Goal: Information Seeking & Learning: Learn about a topic

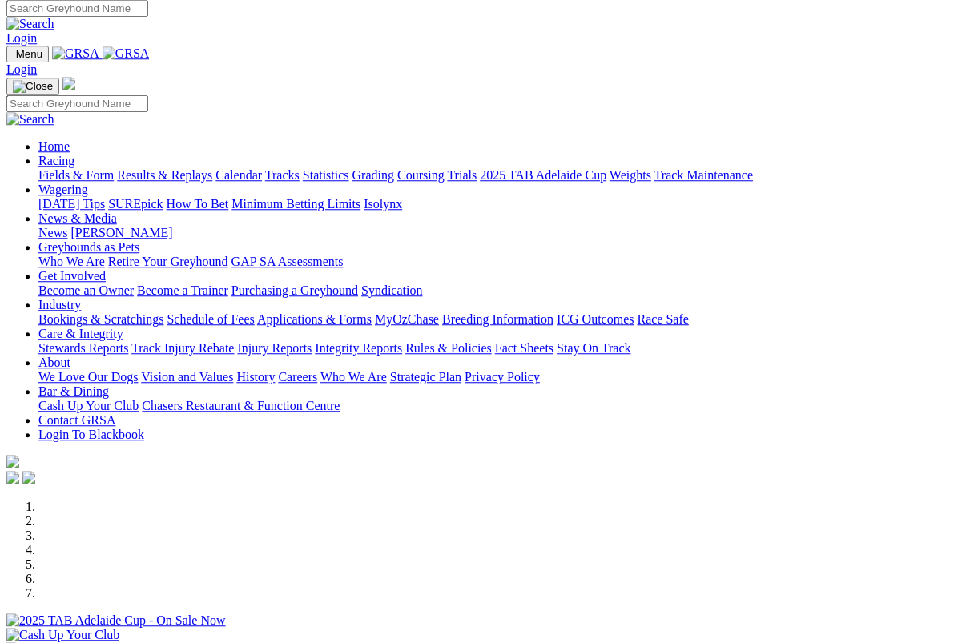
click at [74, 154] on link "Racing" at bounding box center [56, 161] width 36 height 14
click at [207, 168] on link "Results & Replays" at bounding box center [164, 175] width 95 height 14
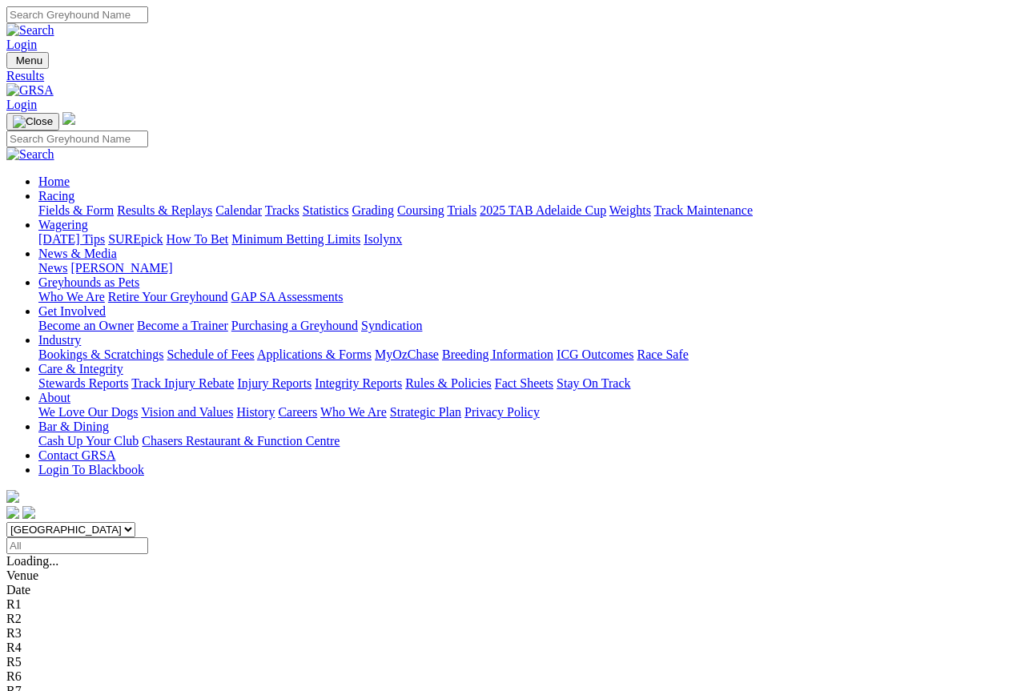
click at [148, 22] on input "Search" at bounding box center [77, 14] width 142 height 17
type input "Prouse"
click at [54, 23] on img at bounding box center [30, 30] width 48 height 14
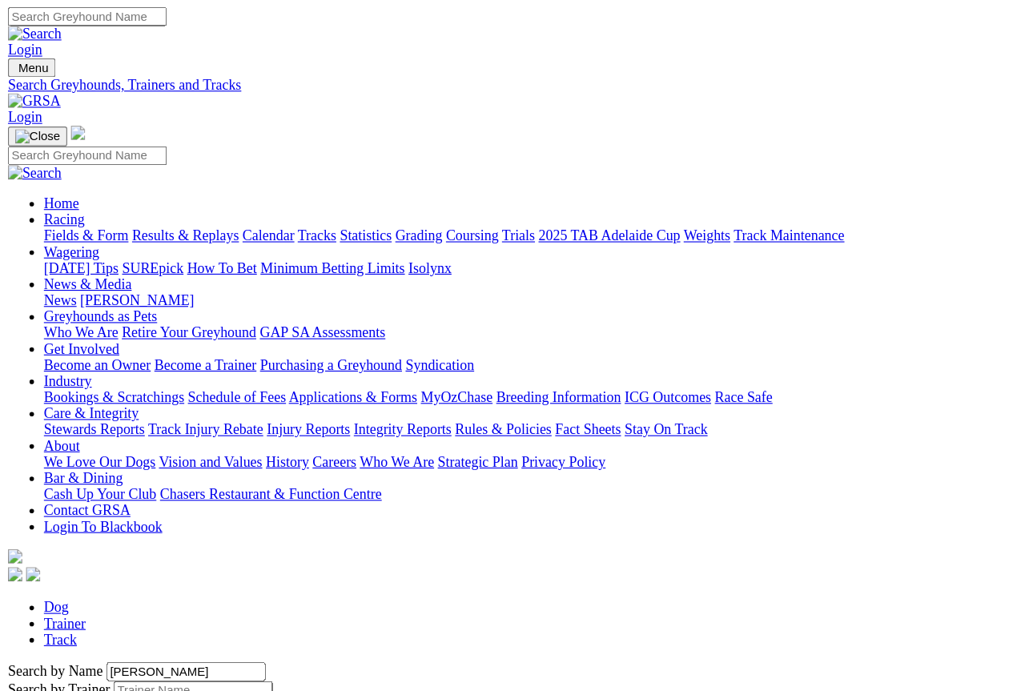
scroll to position [9, 0]
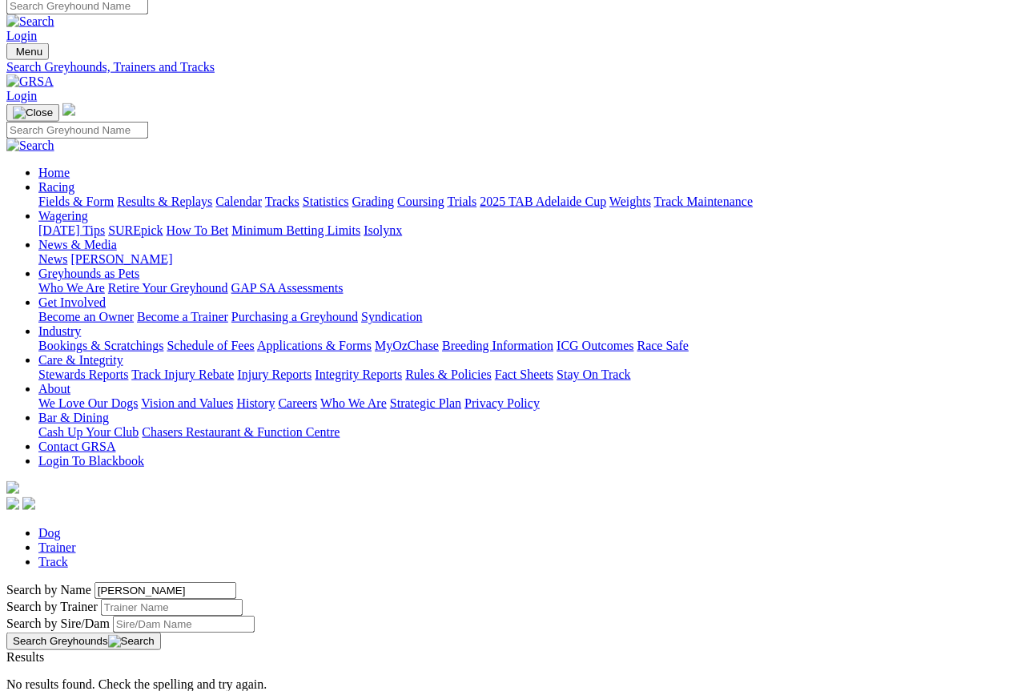
click at [76, 541] on link "Trainer" at bounding box center [57, 548] width 38 height 14
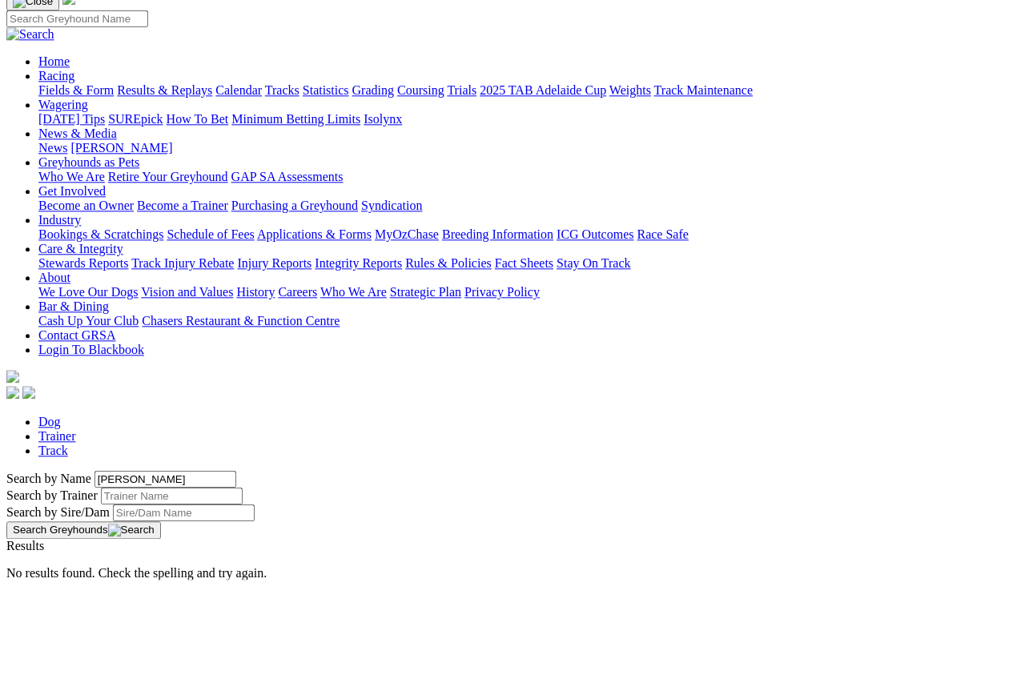
type input "Prouse"
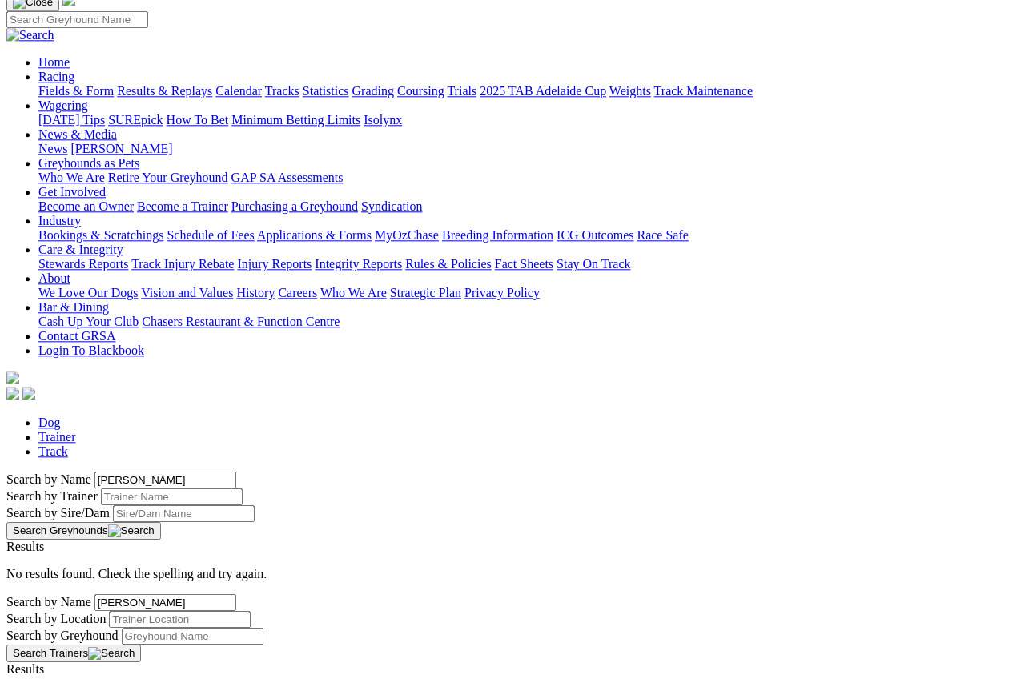
scroll to position [119, 0]
click at [104, 616] on link "Brenton Prouse" at bounding box center [57, 684] width 102 height 14
click at [108, 616] on link "Brenton Prouse" at bounding box center [57, 684] width 102 height 14
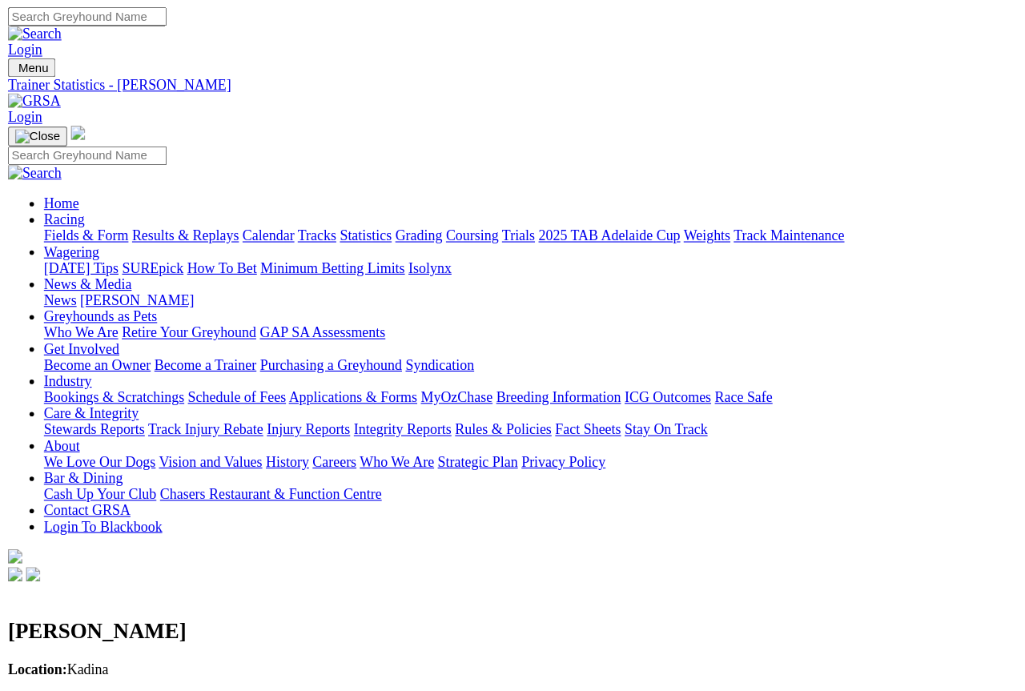
scroll to position [9, 0]
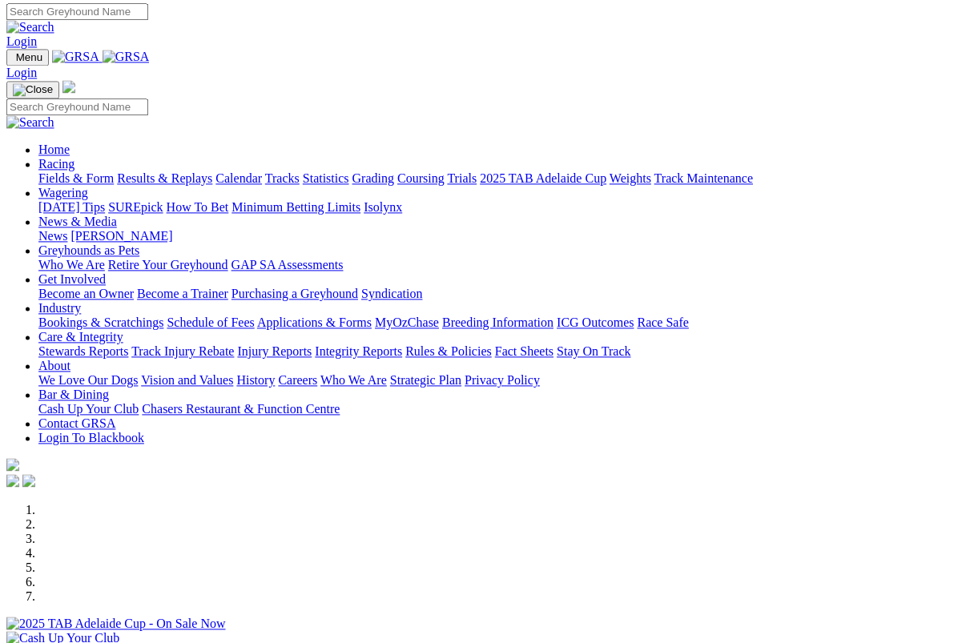
click at [74, 157] on link "Racing" at bounding box center [56, 164] width 36 height 14
click at [83, 171] on link "Fields & Form" at bounding box center [75, 178] width 75 height 14
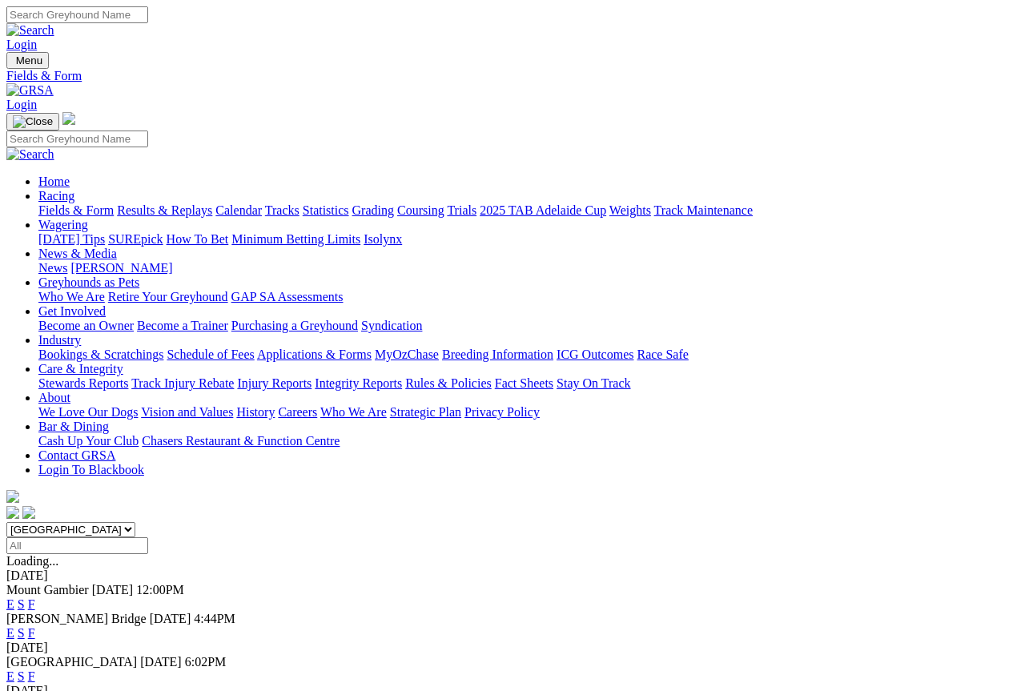
scroll to position [9, 0]
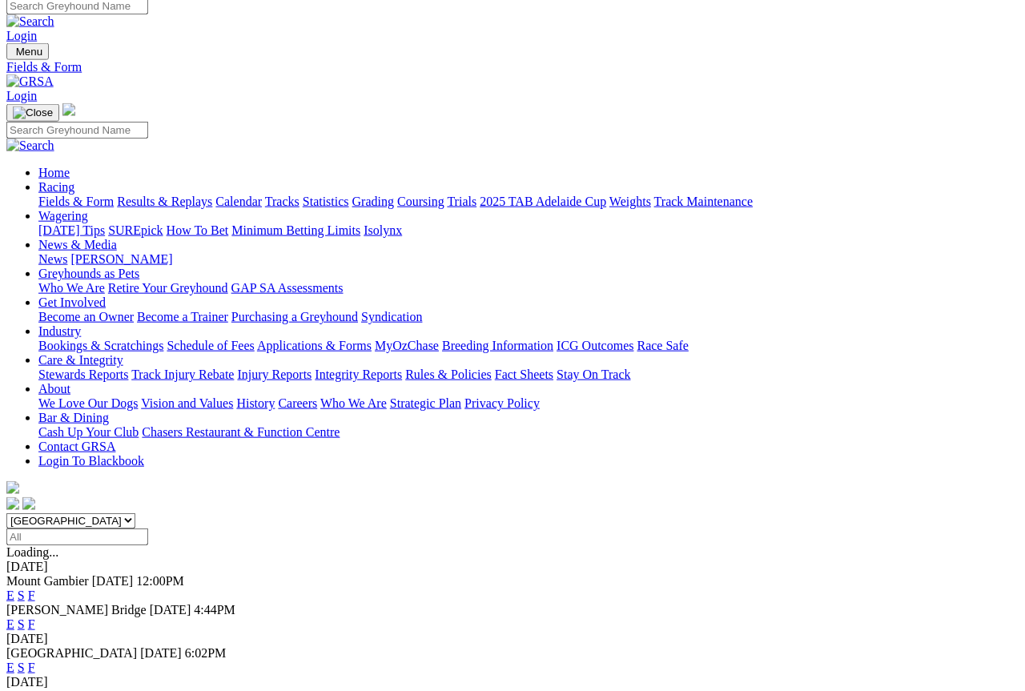
click at [35, 618] on link "F" at bounding box center [31, 625] width 7 height 14
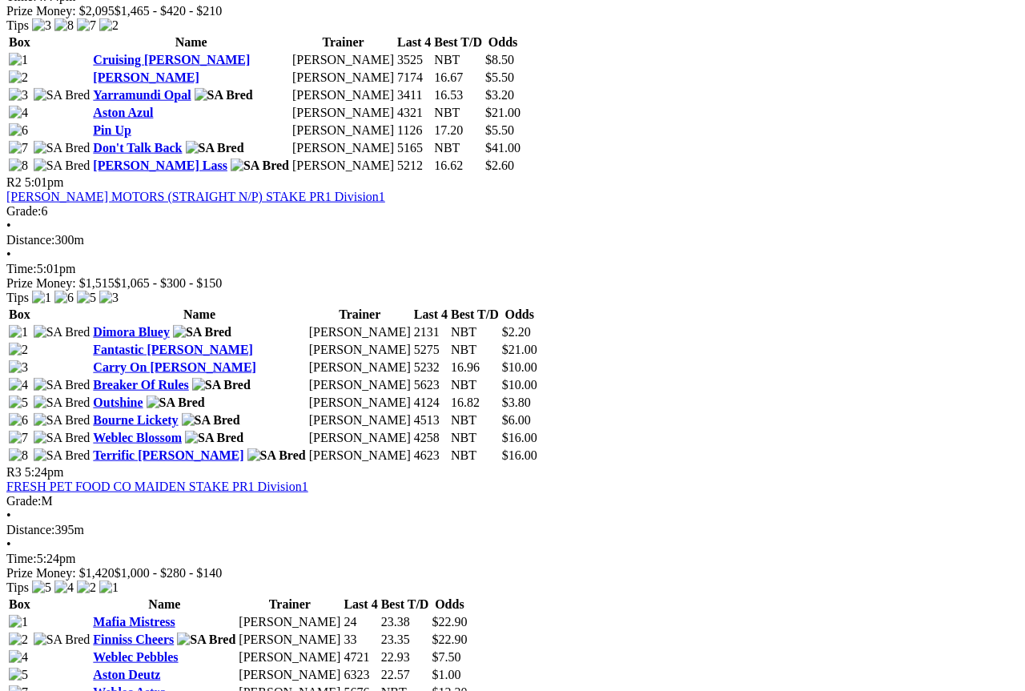
scroll to position [901, 0]
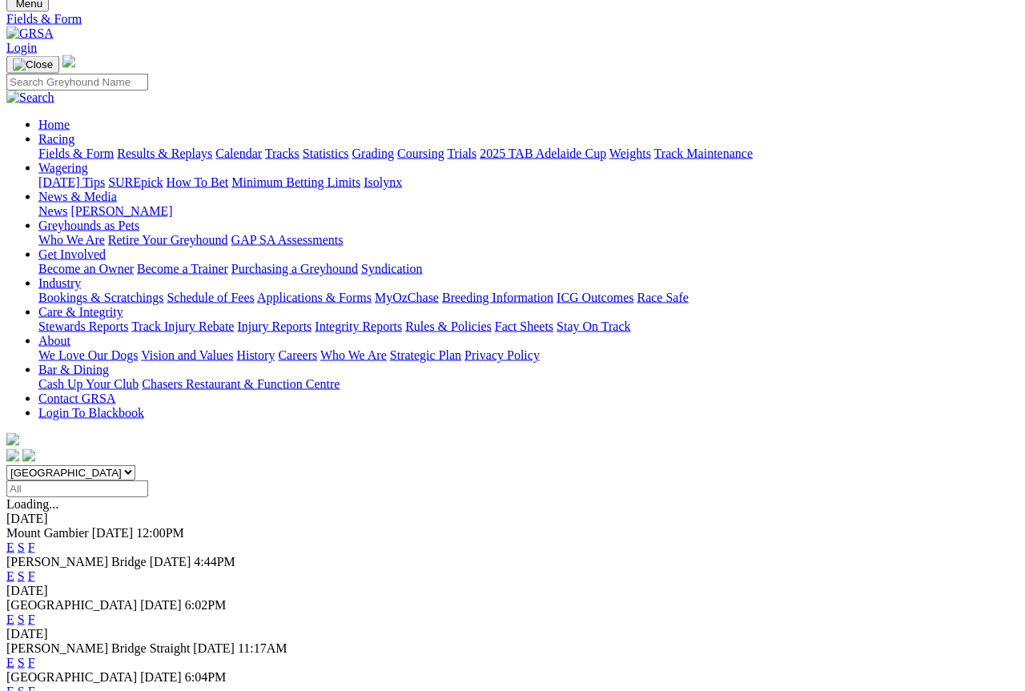
scroll to position [56, 0]
click at [35, 614] on link "F" at bounding box center [31, 621] width 7 height 14
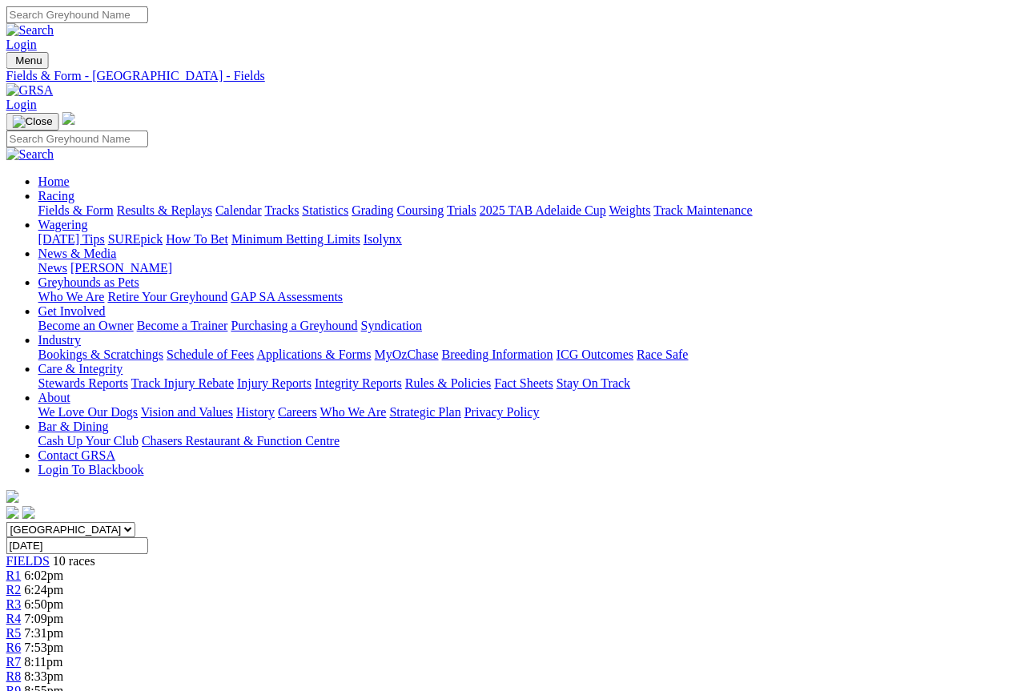
scroll to position [0, 14]
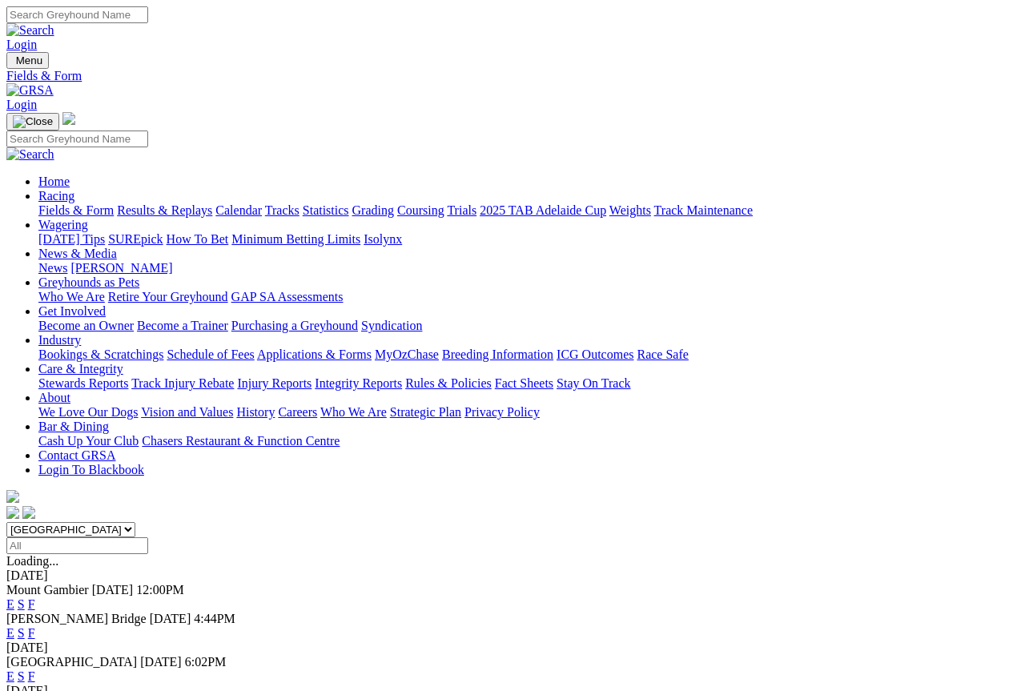
scroll to position [105, 0]
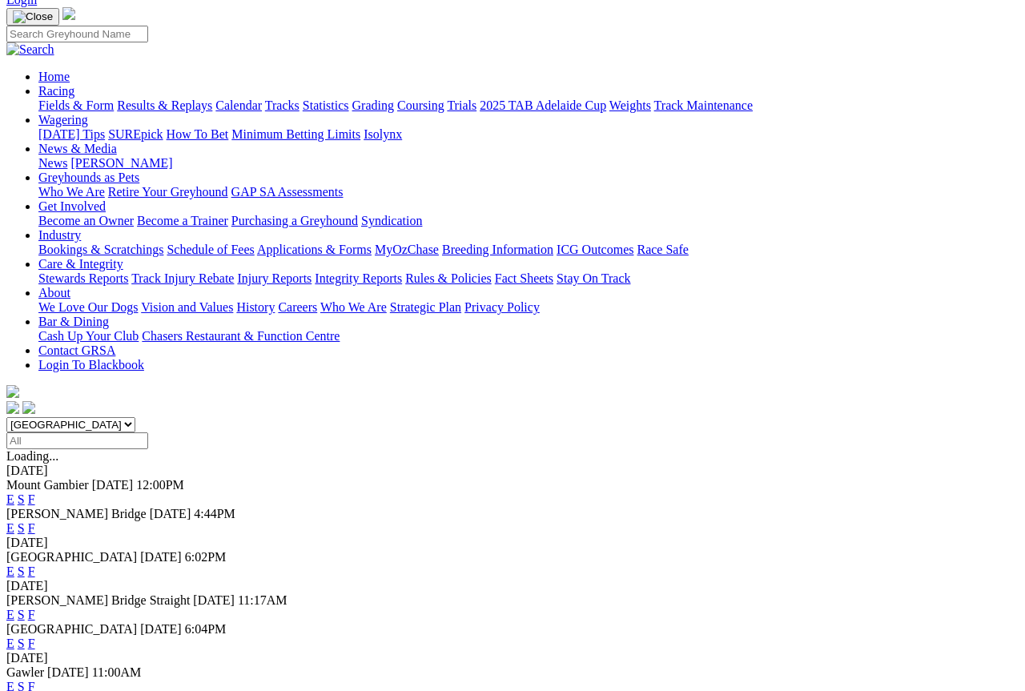
click at [35, 608] on link "F" at bounding box center [31, 615] width 7 height 14
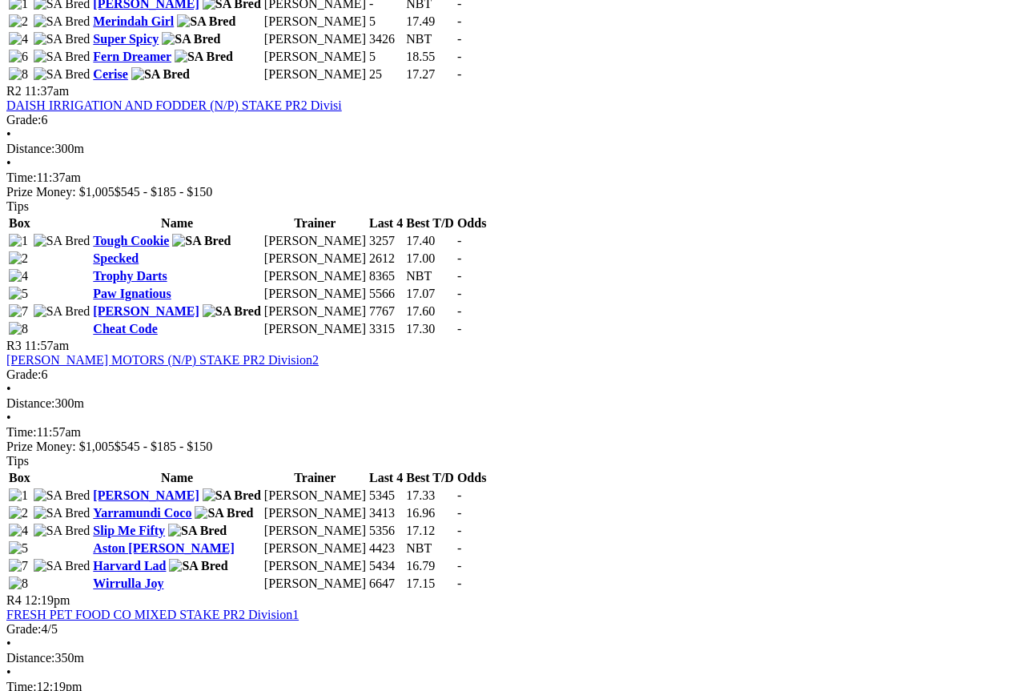
scroll to position [937, 0]
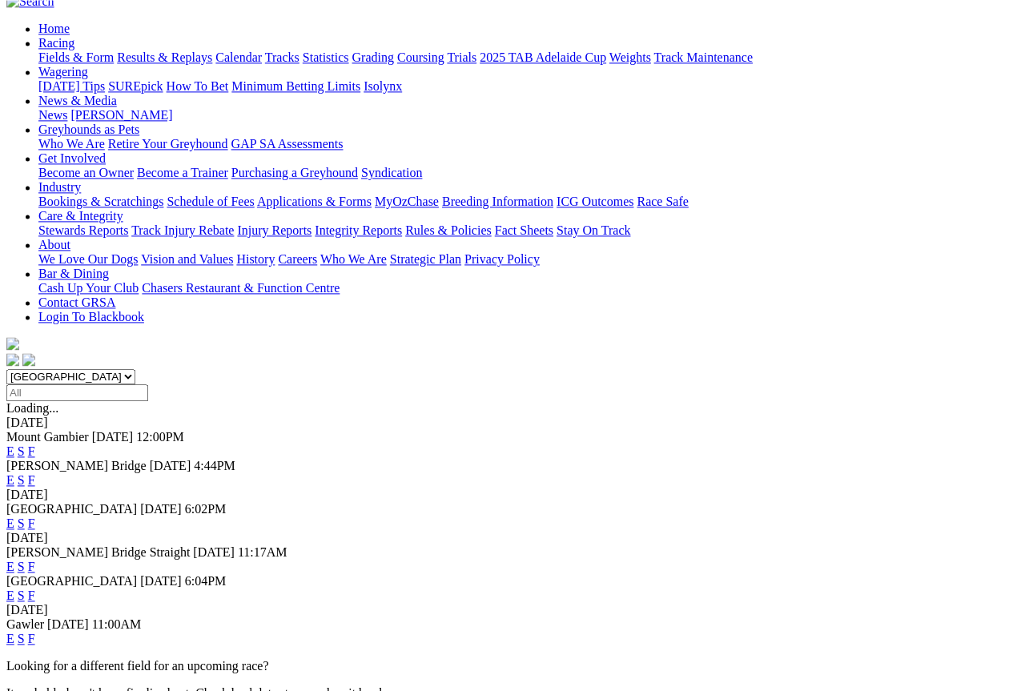
scroll to position [153, 0]
click at [35, 589] on link "F" at bounding box center [31, 596] width 7 height 14
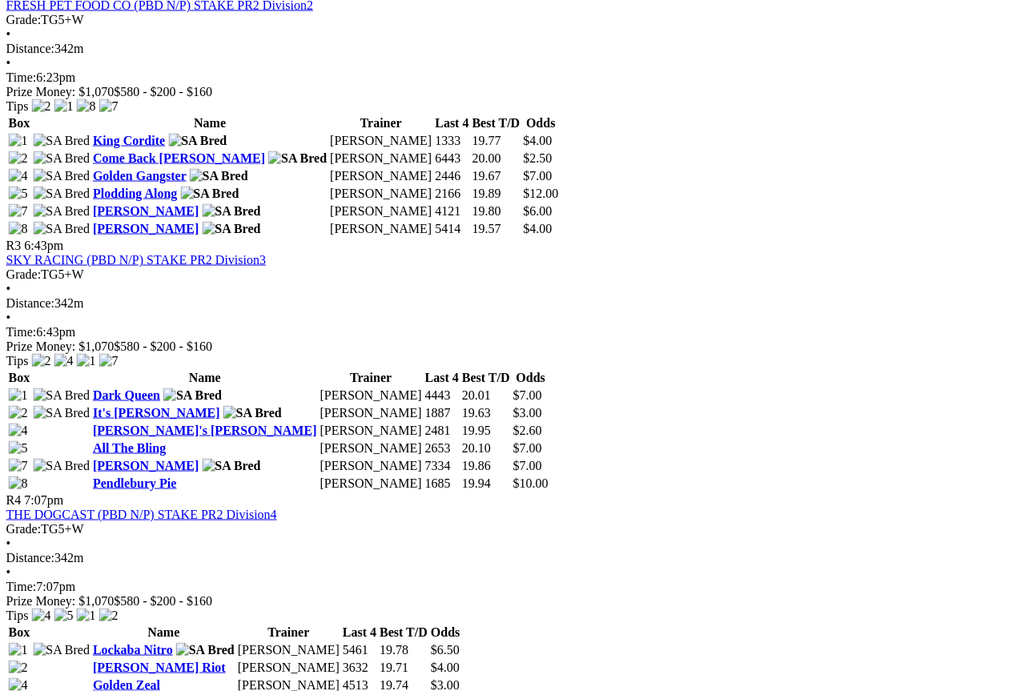
scroll to position [1083, 65]
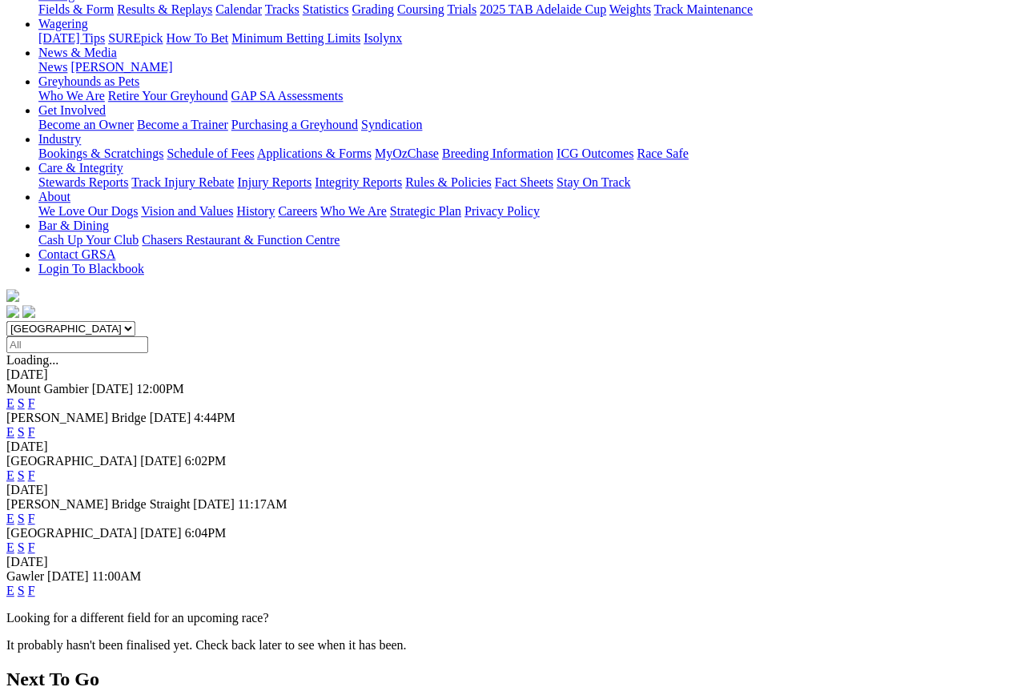
scroll to position [201, 0]
click at [35, 584] on link "F" at bounding box center [31, 591] width 7 height 14
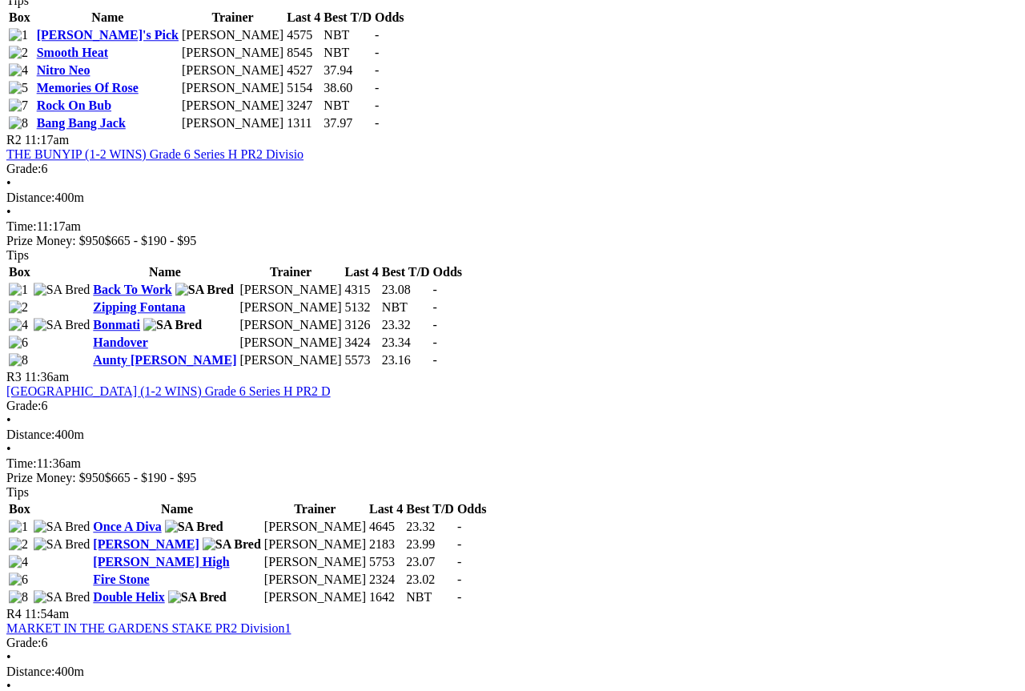
scroll to position [926, 0]
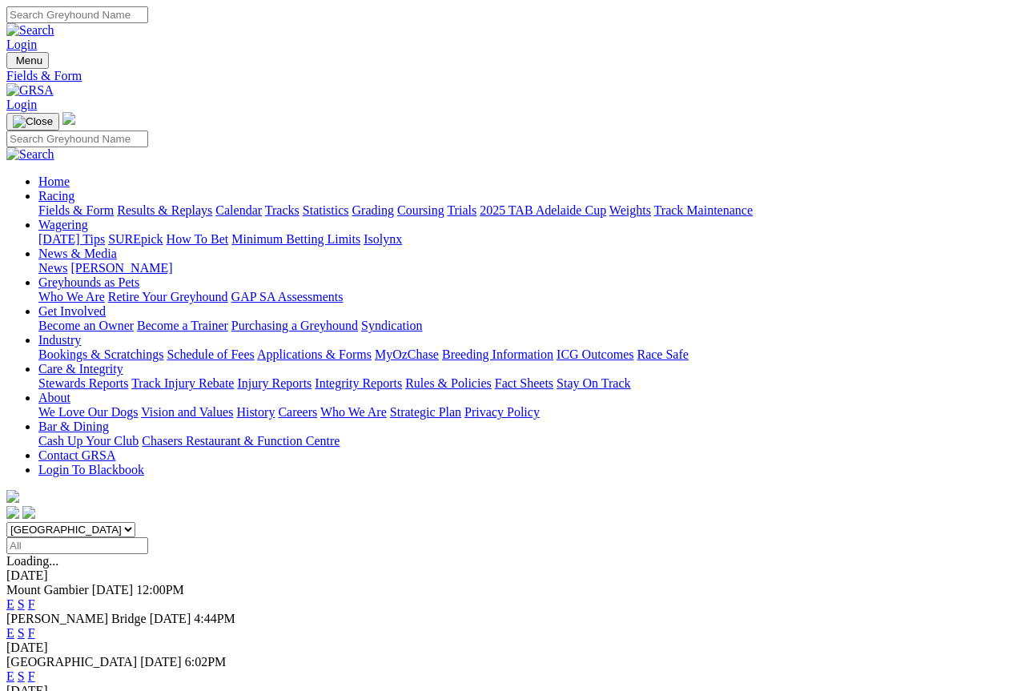
click at [35, 670] on link "F" at bounding box center [31, 677] width 7 height 14
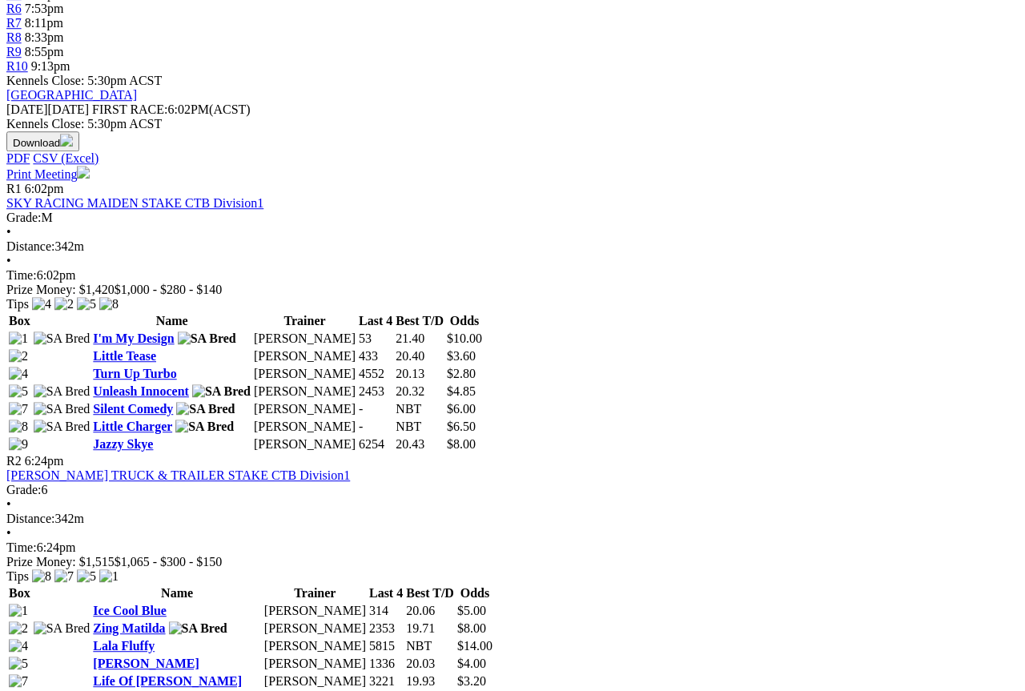
scroll to position [634, 0]
